Goal: Book appointment/travel/reservation

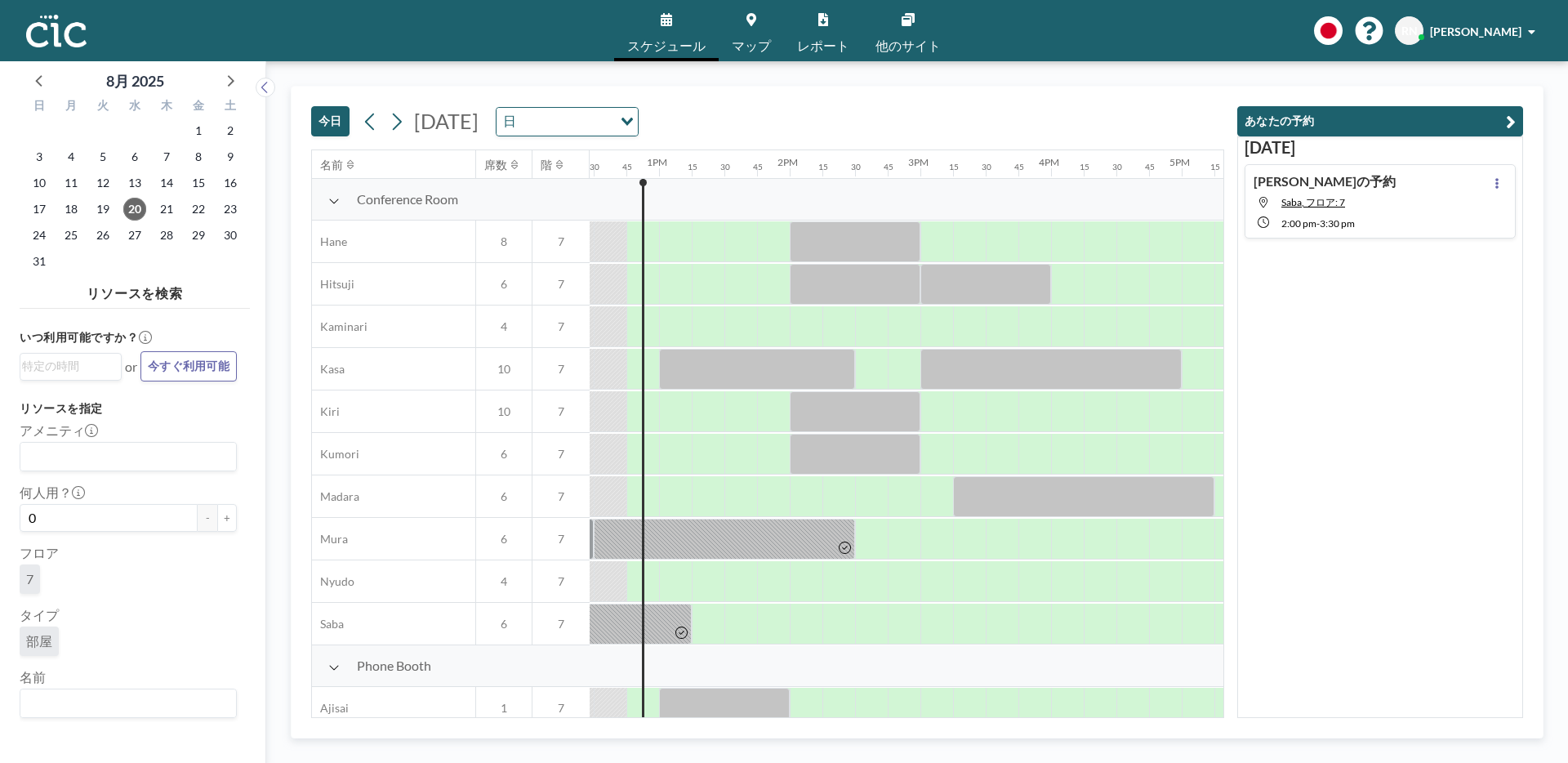
scroll to position [0, 1634]
click at [800, 261] on div at bounding box center [802, 241] width 33 height 40
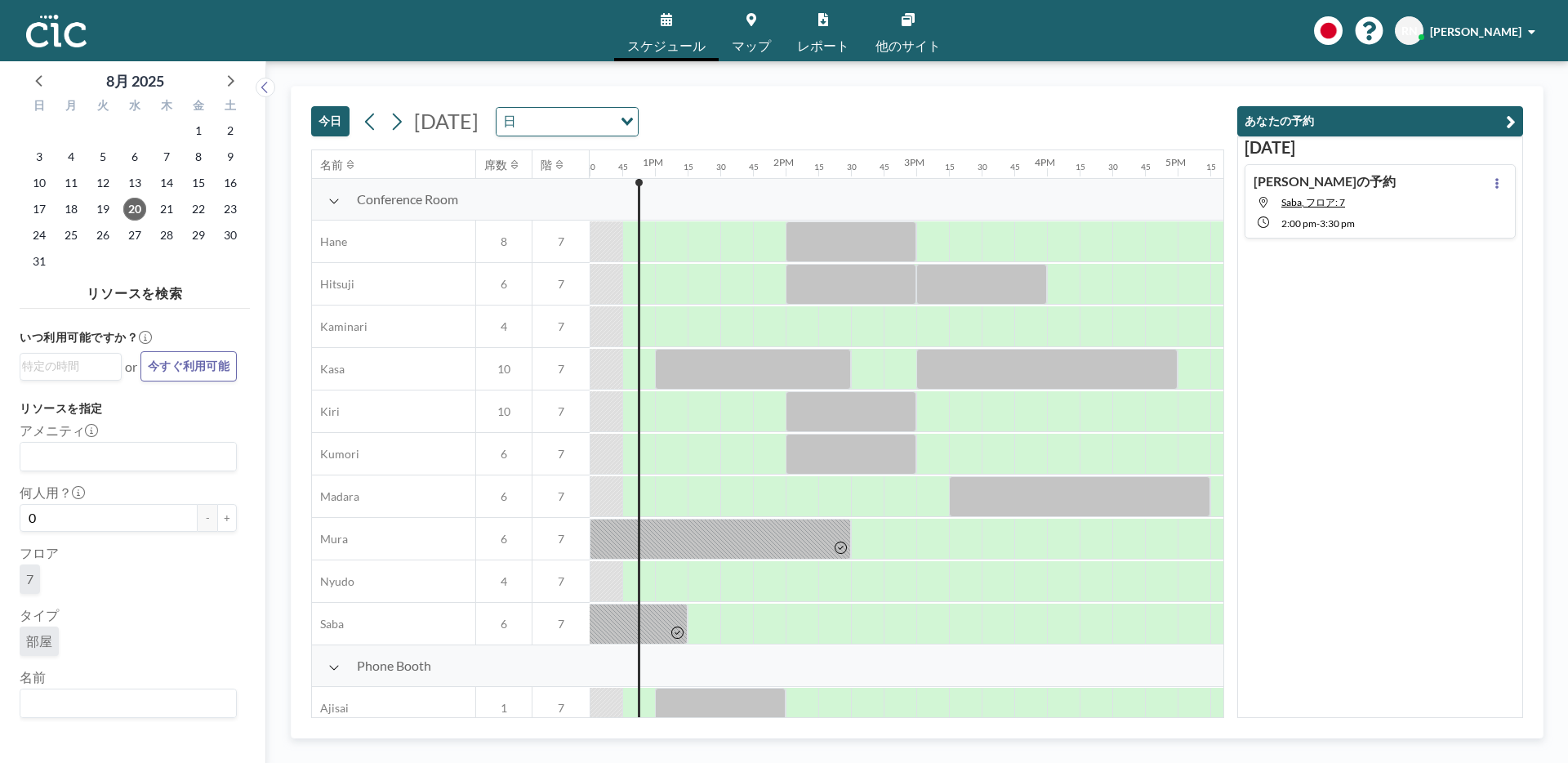
click at [800, 261] on div at bounding box center [802, 241] width 33 height 40
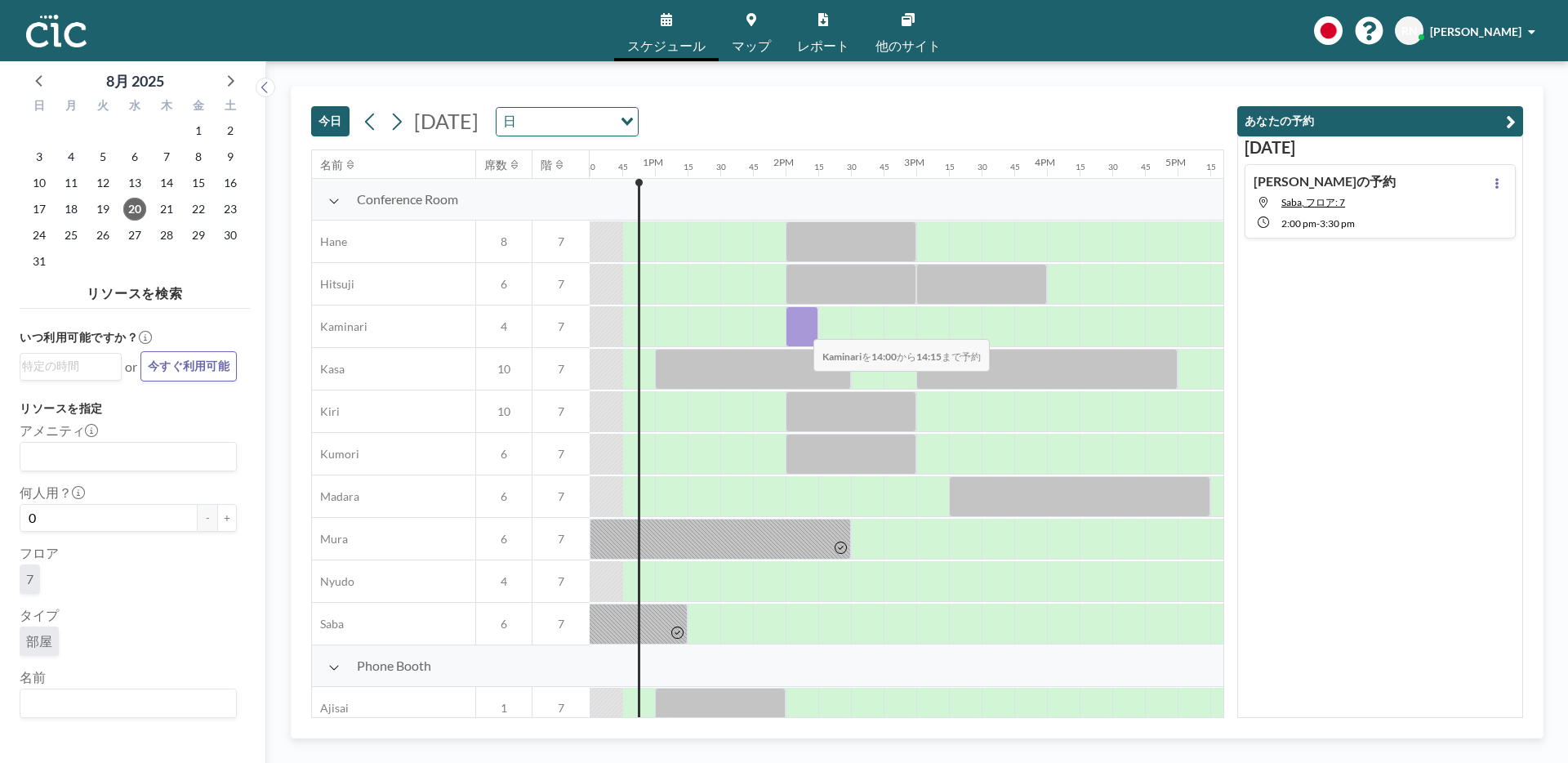
click at [800, 329] on div at bounding box center [802, 327] width 33 height 41
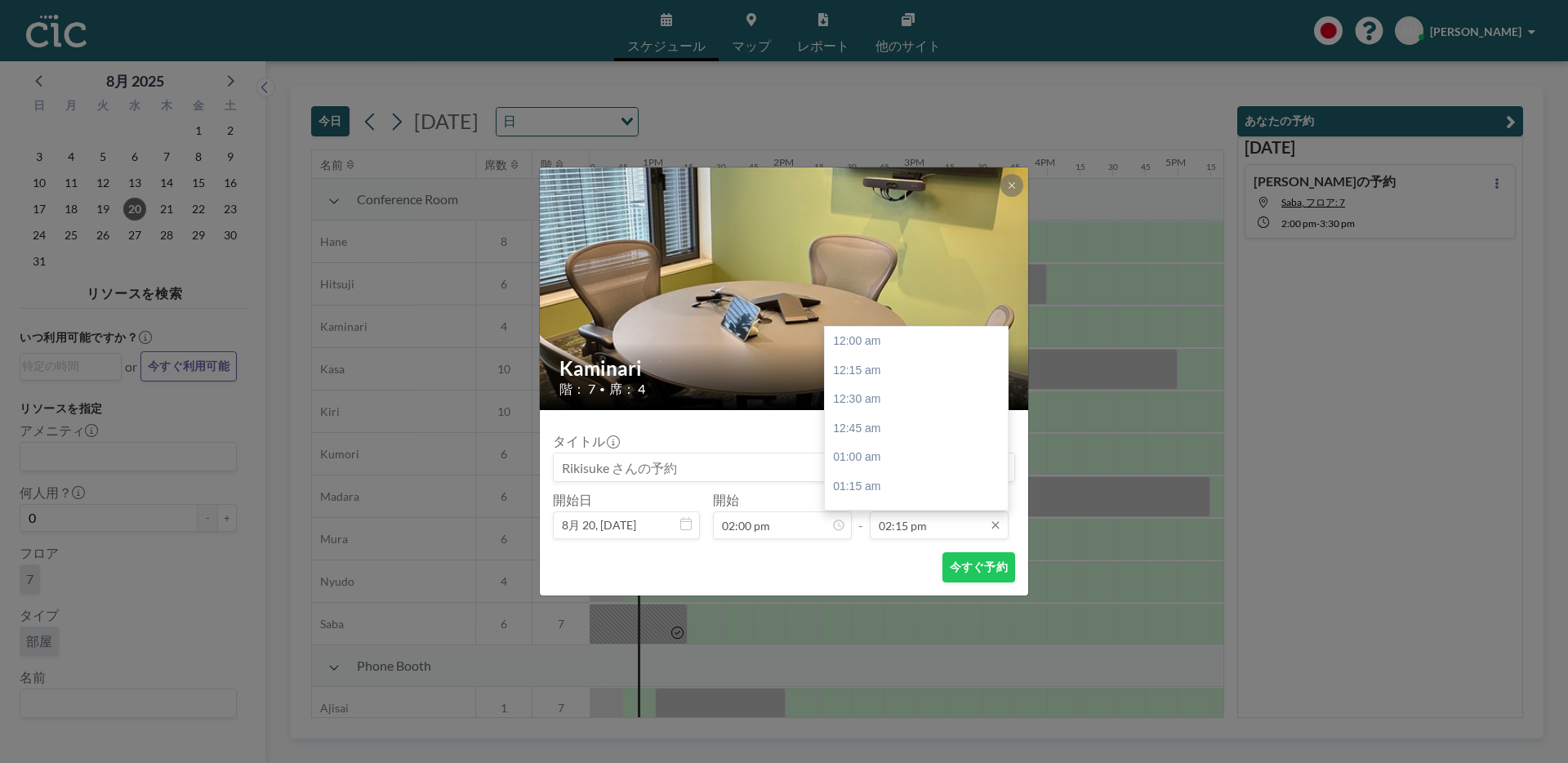
scroll to position [1658, 0]
click at [892, 434] on div "03:00 pm" at bounding box center [921, 429] width 192 height 30
type input "03:00 pm"
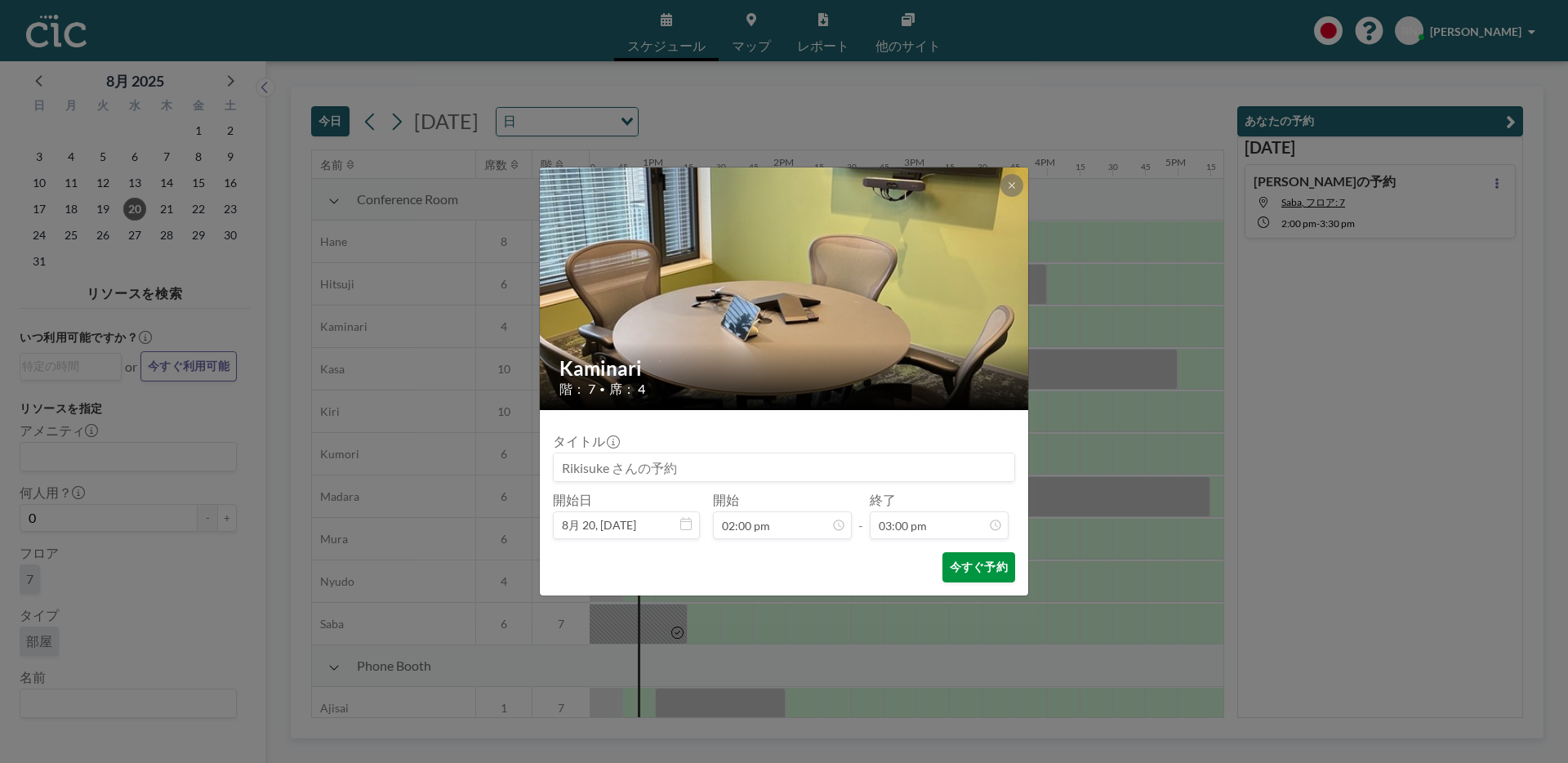
click at [971, 566] on button "今すぐ予約" at bounding box center [979, 567] width 72 height 30
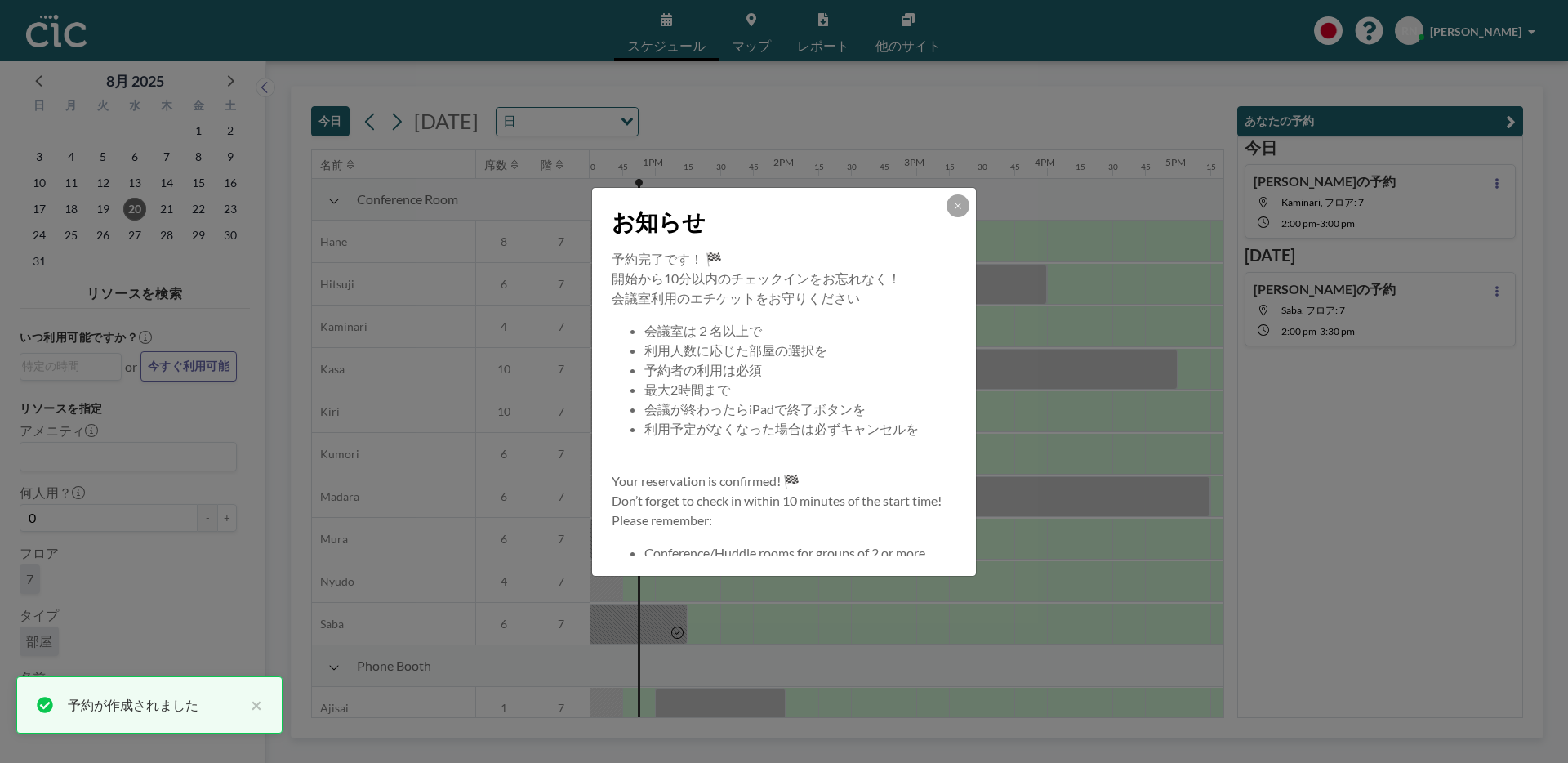
click at [972, 196] on div "お知らせ" at bounding box center [784, 219] width 384 height 62
click at [962, 201] on icon at bounding box center [958, 206] width 10 height 10
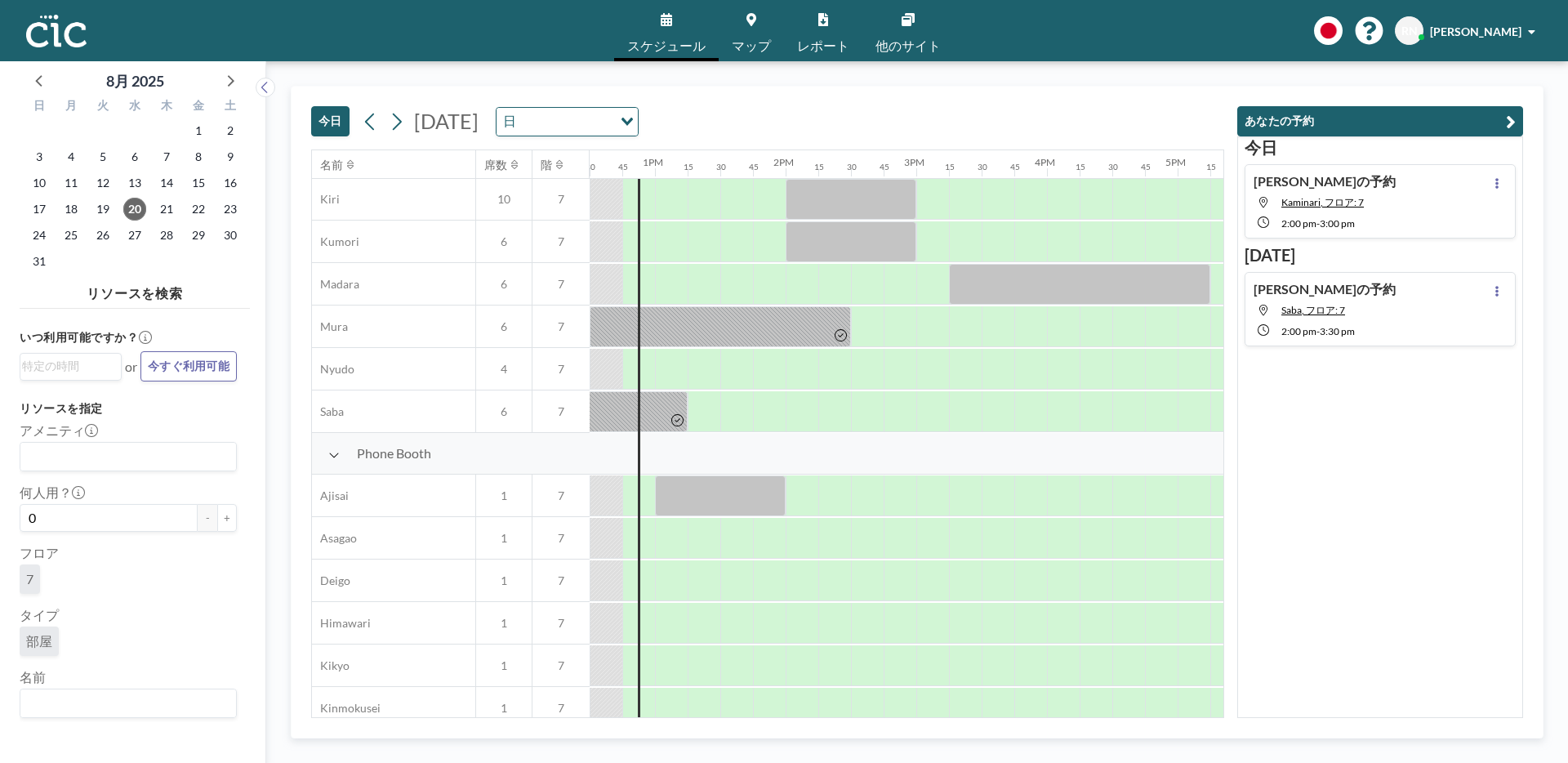
scroll to position [0, 1634]
